Goal: Task Accomplishment & Management: Manage account settings

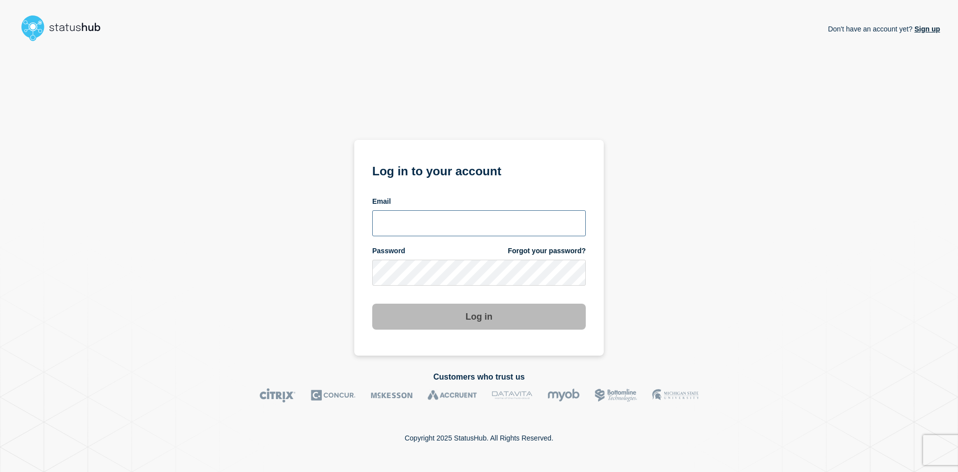
click at [395, 222] on input "email input" at bounding box center [479, 223] width 214 height 26
click at [421, 210] on div "Email" at bounding box center [479, 216] width 214 height 39
click at [421, 219] on input "email input" at bounding box center [479, 223] width 214 height 26
type input "[PERSON_NAME][EMAIL_ADDRESS][DOMAIN_NAME]"
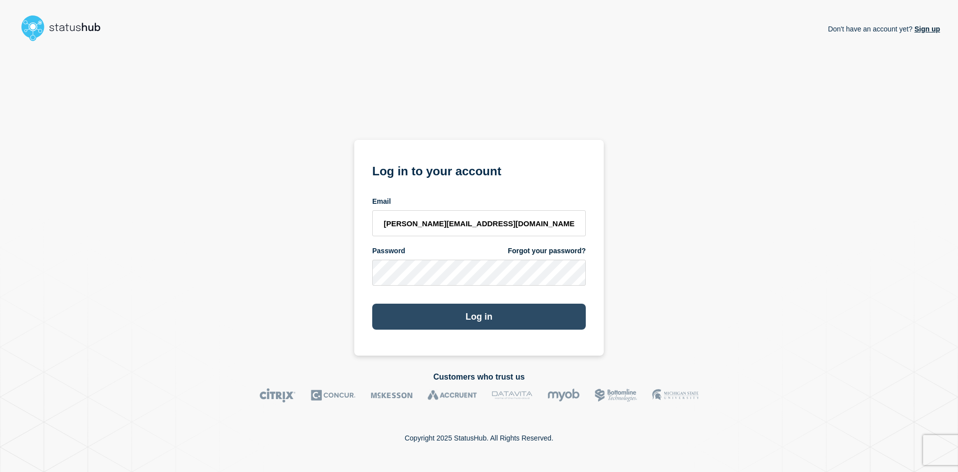
click at [502, 316] on button "Log in" at bounding box center [479, 316] width 214 height 26
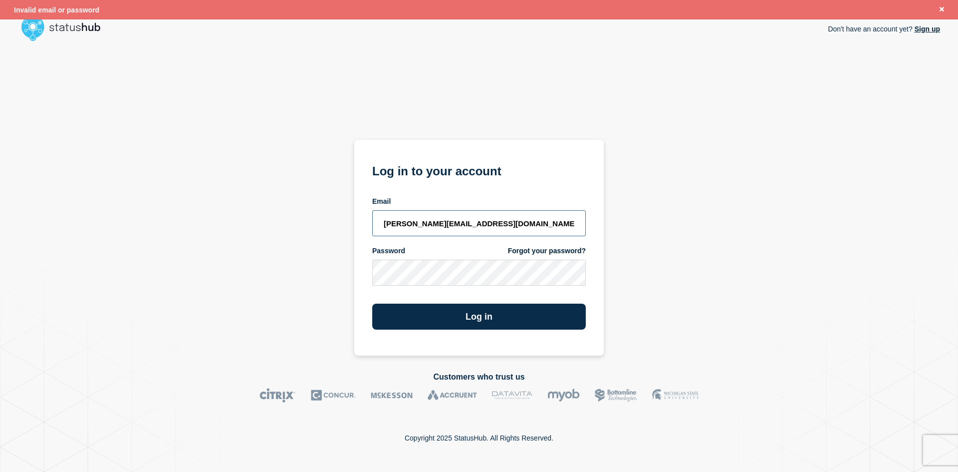
click at [474, 221] on input "[PERSON_NAME][EMAIL_ADDRESS][DOMAIN_NAME]" at bounding box center [479, 223] width 214 height 26
click at [365, 266] on section "Log in to your account Email [PERSON_NAME][EMAIL_ADDRESS][DOMAIN_NAME] Password…" at bounding box center [479, 248] width 250 height 216
click at [475, 314] on button "Log in" at bounding box center [479, 316] width 214 height 26
